Goal: Feedback & Contribution: Submit feedback/report problem

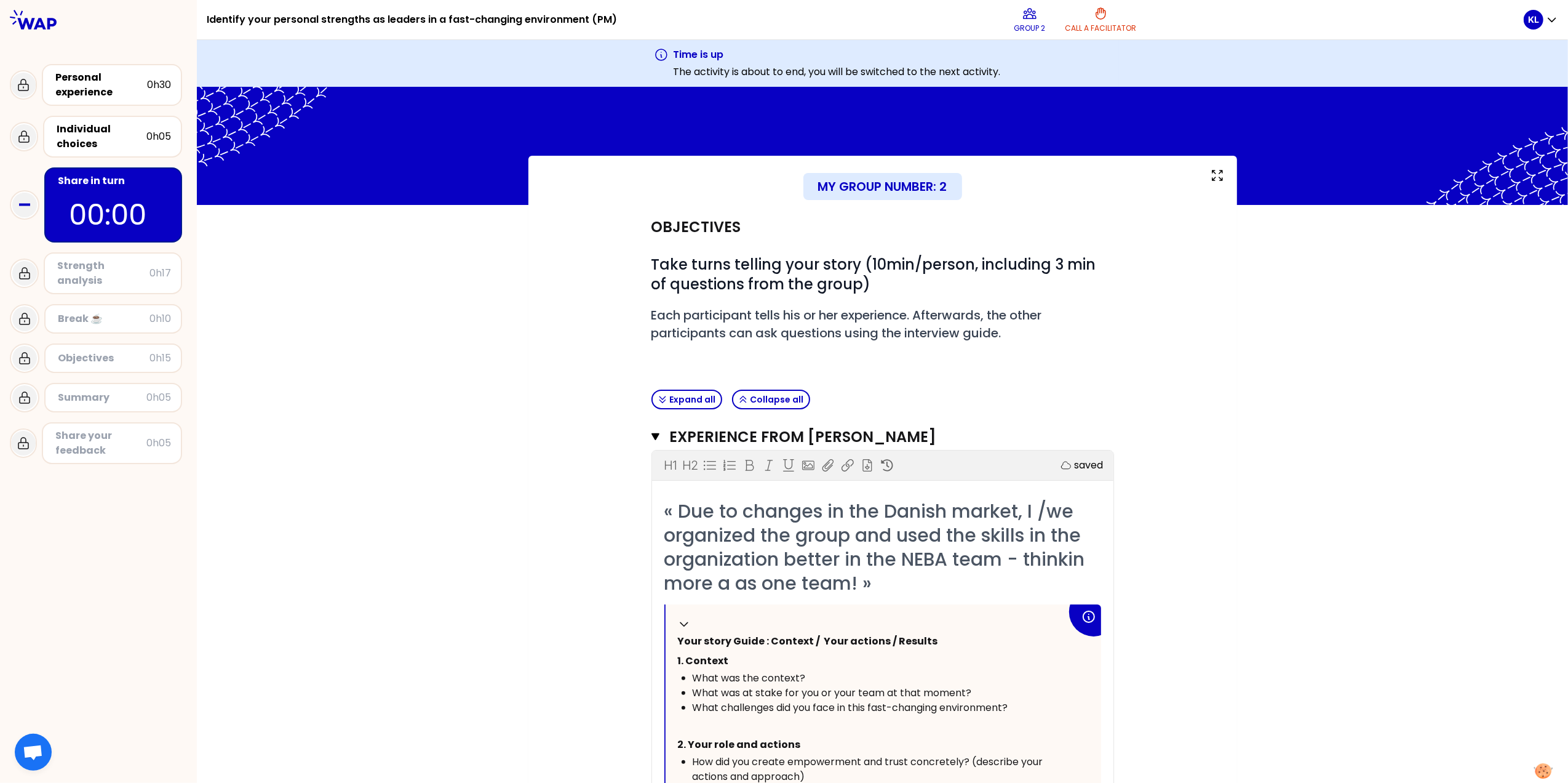
click at [80, 430] on div "Share your feedback" at bounding box center [101, 443] width 91 height 29
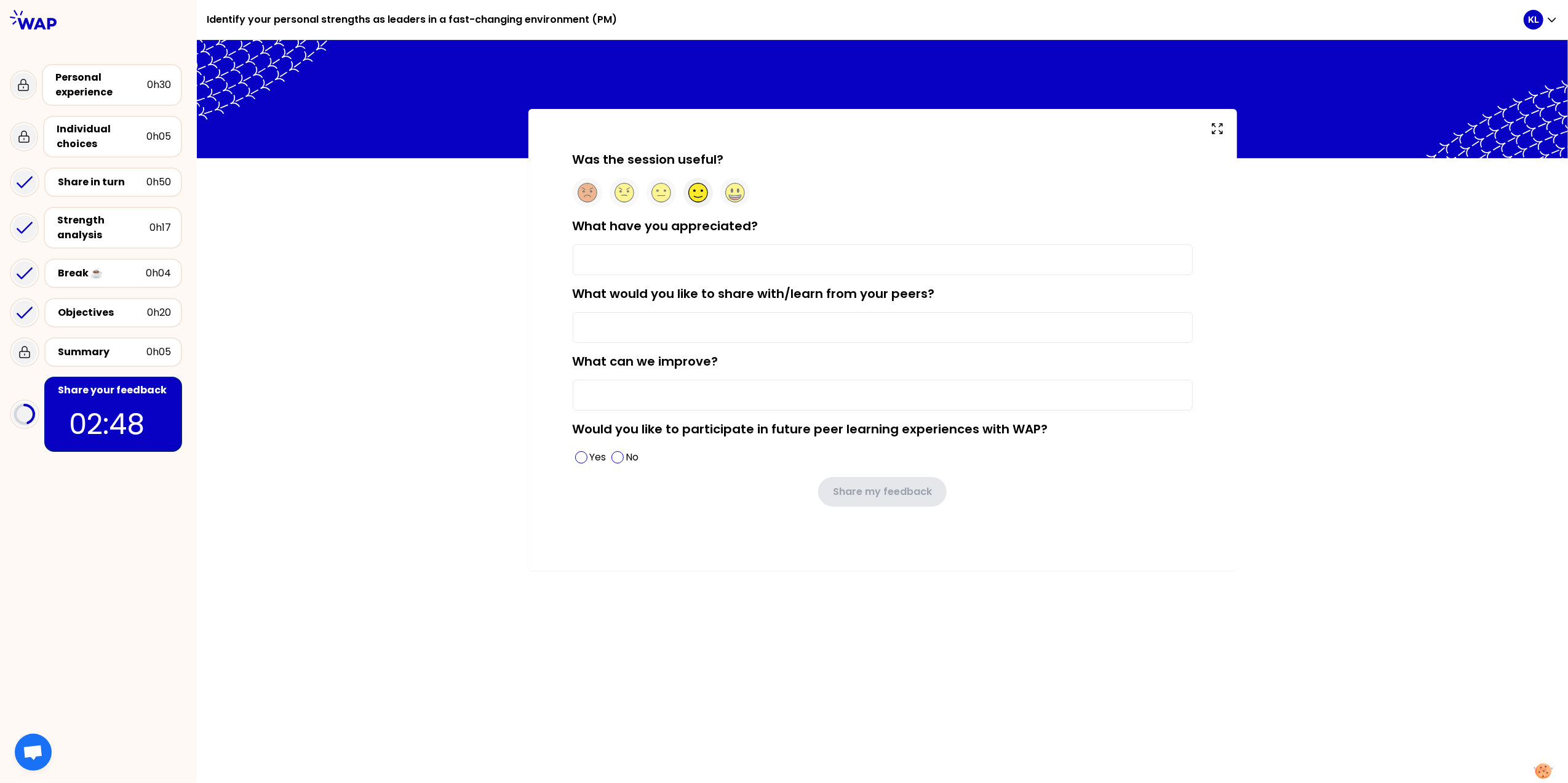
click at [696, 192] on circle at bounding box center [698, 193] width 19 height 19
click at [604, 260] on input "What have you appreciated?" at bounding box center [883, 260] width 620 height 31
click at [618, 263] on input "Meeting my" at bounding box center [883, 260] width 620 height 31
type input "Meeting and learning from my colleagues"
click at [660, 326] on input "What would you like to share with/learn from your peers?" at bounding box center [883, 328] width 620 height 31
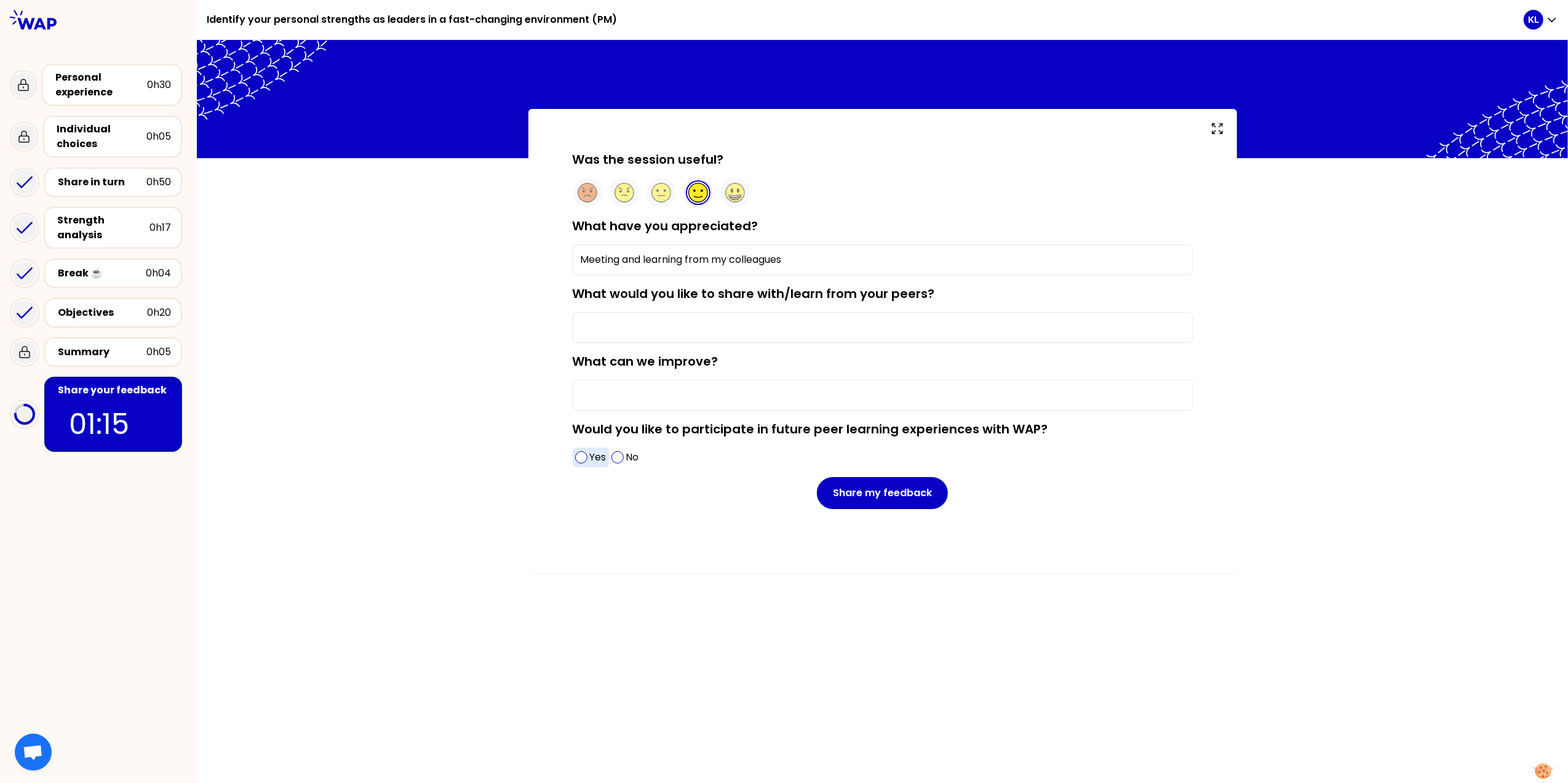
click at [583, 461] on span at bounding box center [581, 457] width 12 height 12
click at [598, 321] on input "What would you like to share with/learn from your peers?" at bounding box center [883, 328] width 620 height 31
click at [599, 397] on input "What can we improve?" at bounding box center [883, 395] width 620 height 31
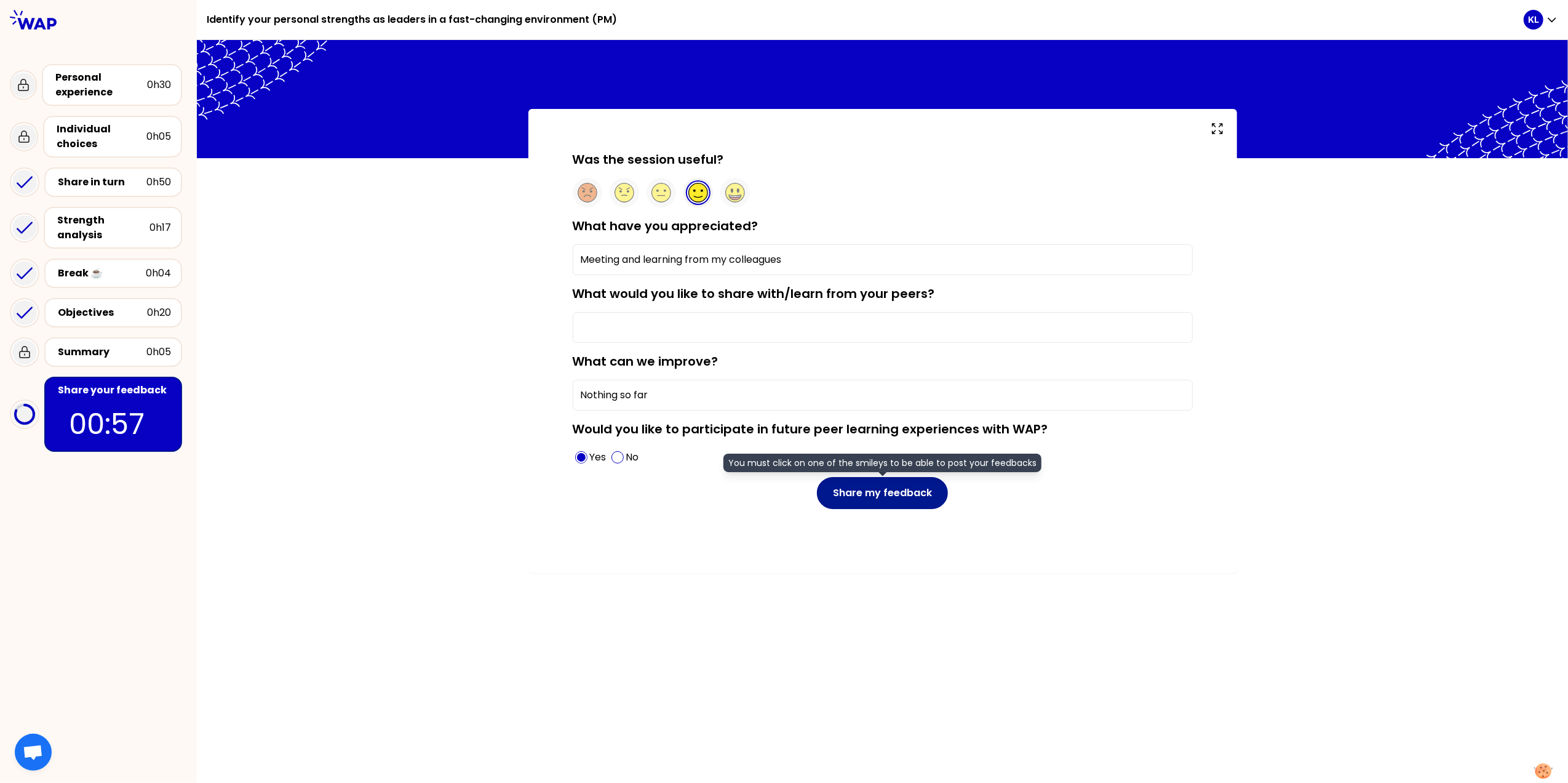
type input "Nothing so far"
click at [893, 493] on button "Share my feedback" at bounding box center [882, 493] width 131 height 32
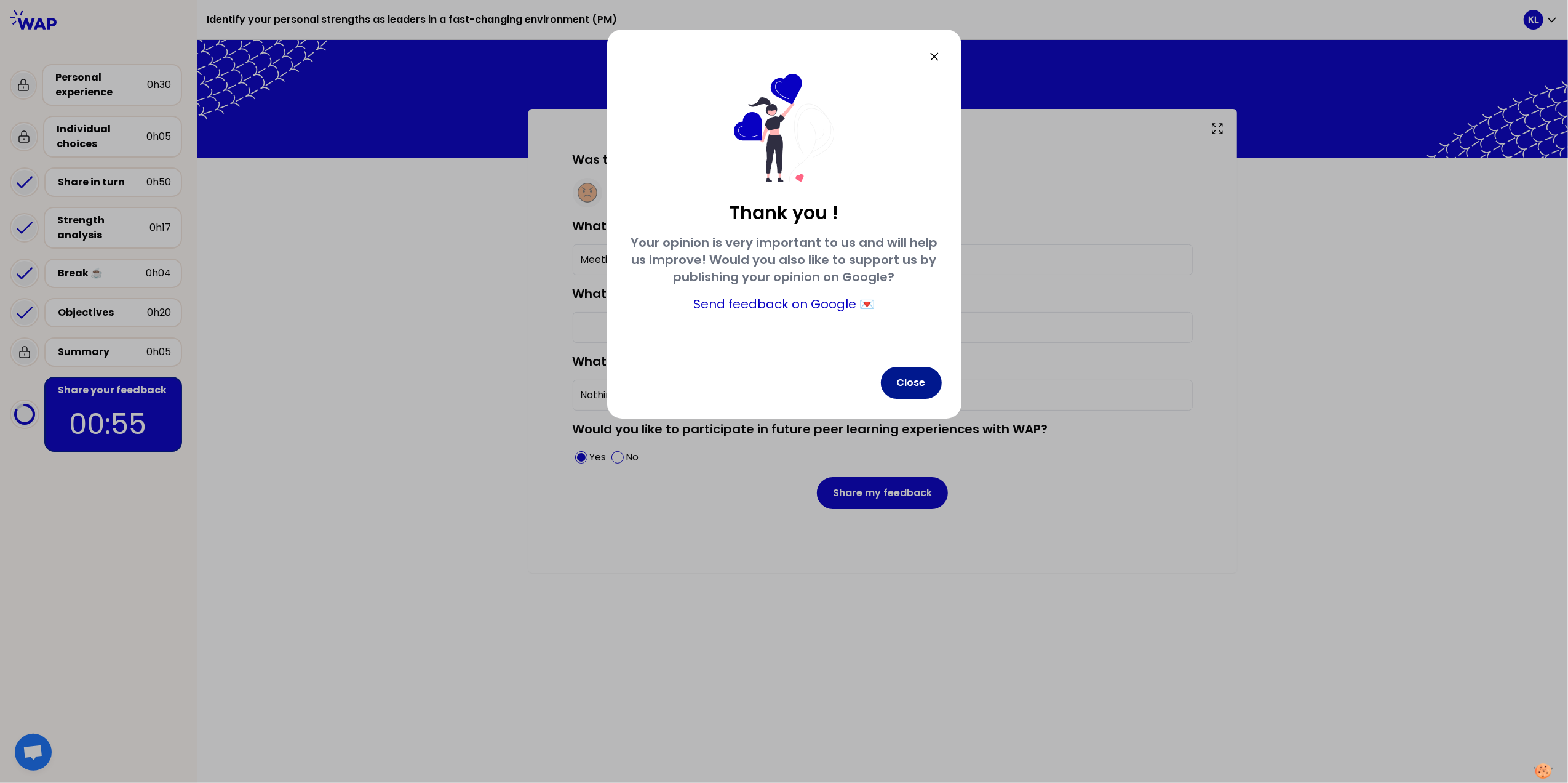
click at [911, 383] on button "Close" at bounding box center [911, 383] width 61 height 32
